Goal: Use online tool/utility: Utilize a website feature to perform a specific function

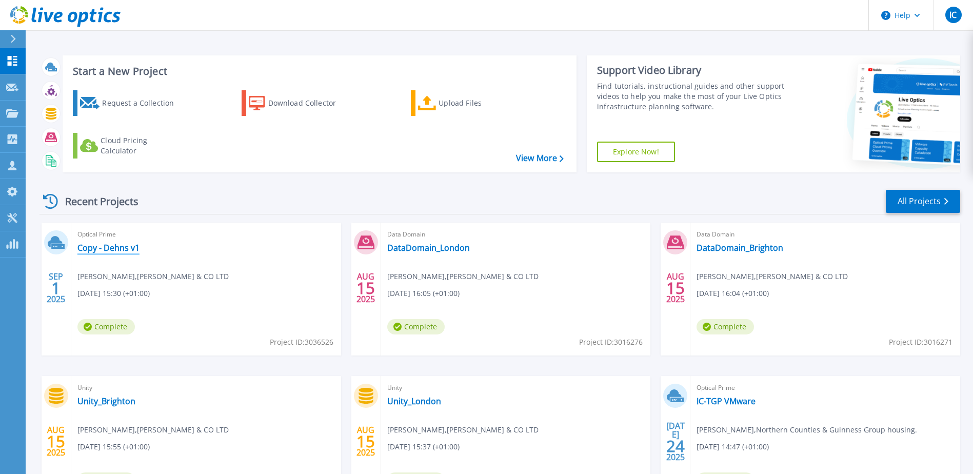
click at [120, 246] on link "Copy - Dehns v1" at bounding box center [108, 248] width 62 height 10
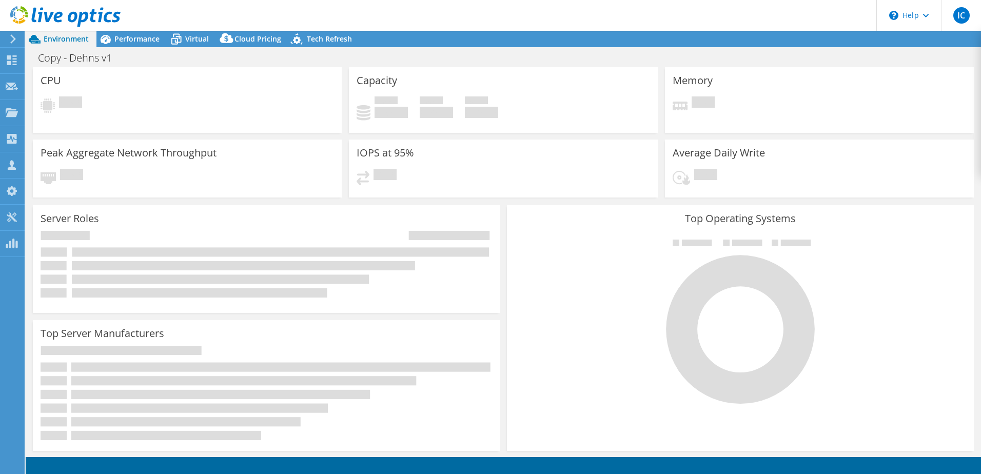
select select "EULondon"
select select "USD"
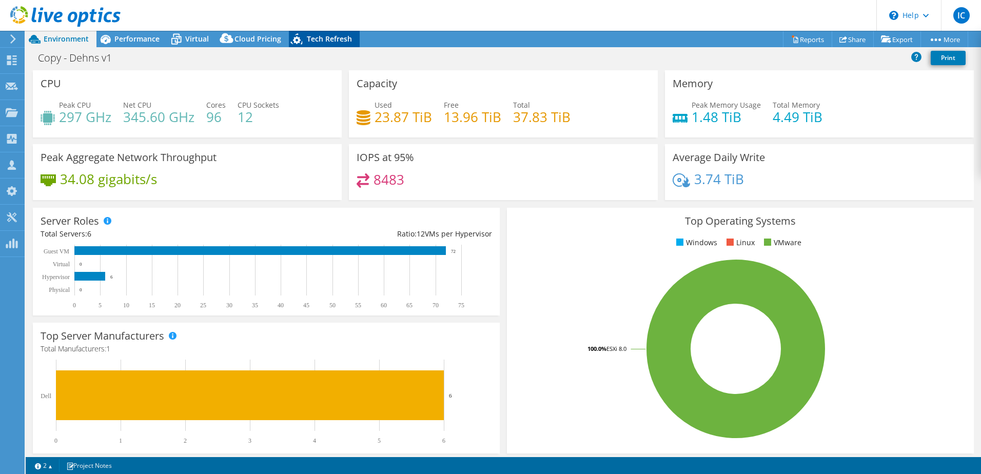
click at [307, 40] on span "Tech Refresh" at bounding box center [329, 39] width 45 height 10
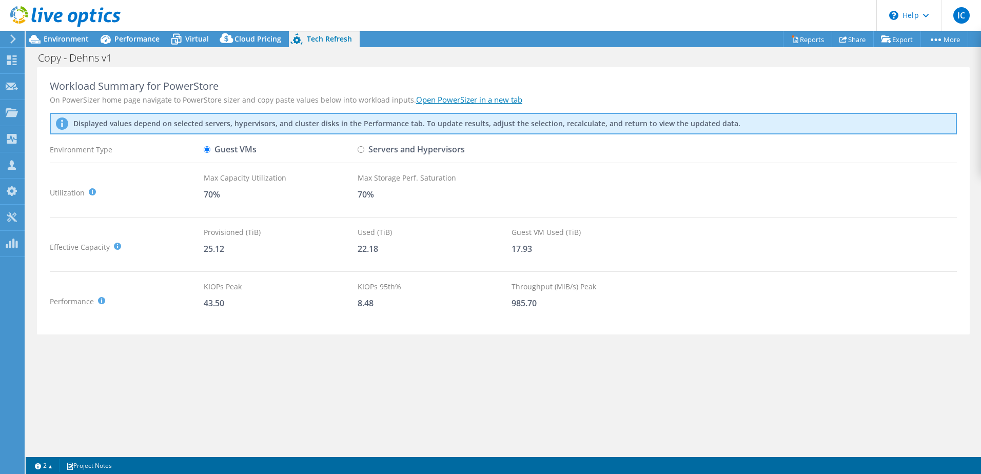
click at [213, 191] on div "70%" at bounding box center [281, 194] width 154 height 11
click at [308, 177] on div "Max Capacity Utilization" at bounding box center [281, 177] width 154 height 11
click at [464, 99] on link "Open PowerSizer in a new tab" at bounding box center [469, 99] width 106 height 10
click at [614, 92] on div "Workload Summary for PowerStore On PowerSizer home page navigate to PowerStore …" at bounding box center [503, 201] width 933 height 268
click at [469, 97] on link "Open PowerSizer in a new tab" at bounding box center [469, 99] width 106 height 10
